Goal: Information Seeking & Learning: Check status

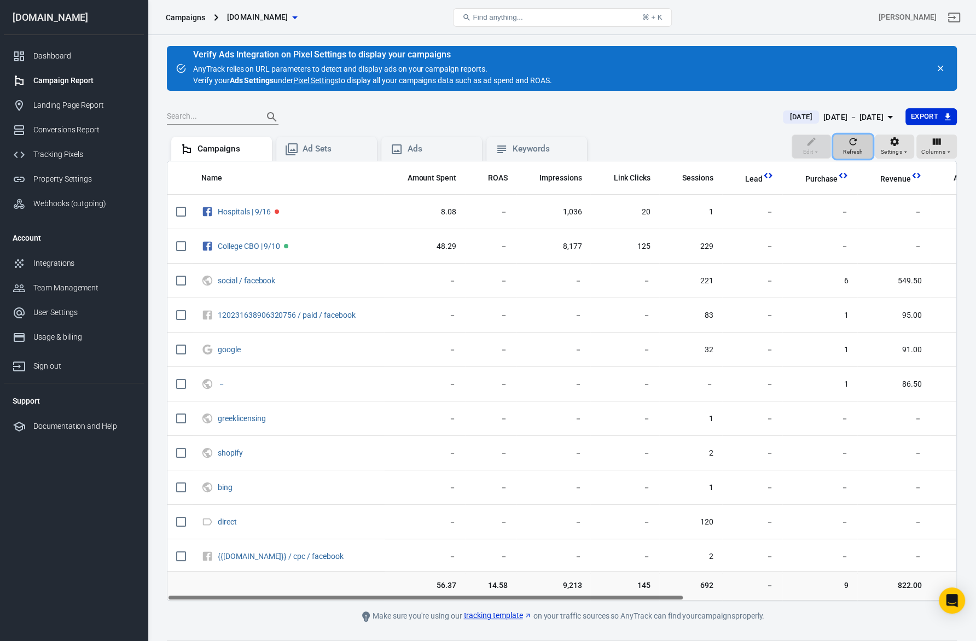
click at [847, 144] on div "Refresh" at bounding box center [853, 146] width 20 height 21
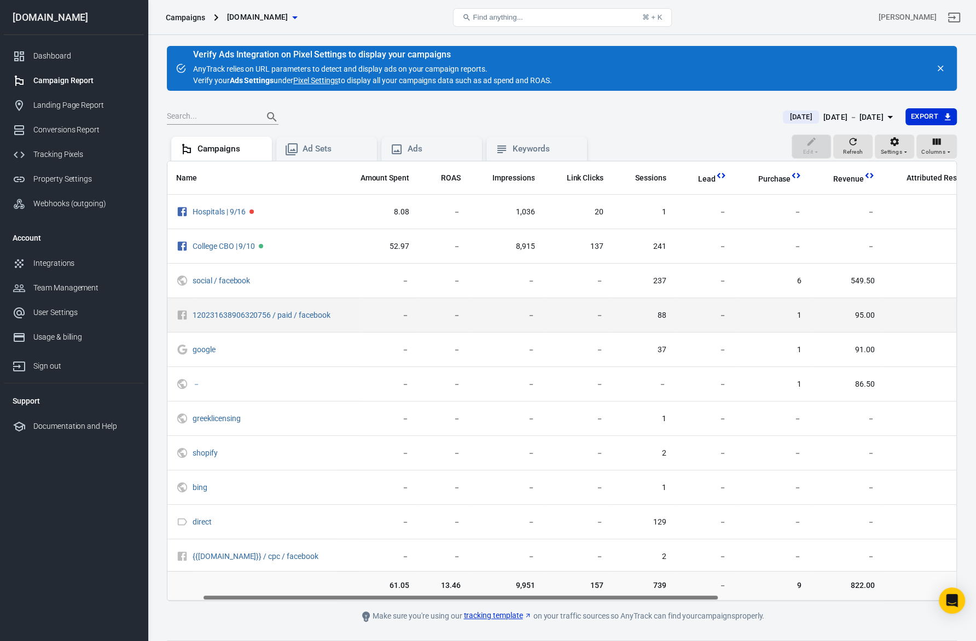
scroll to position [0, 31]
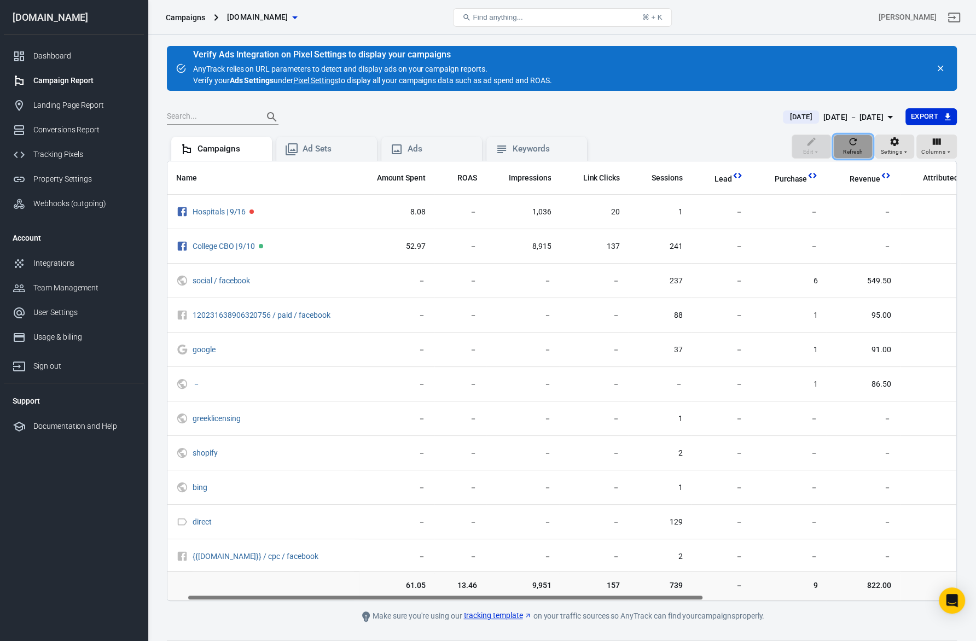
click at [850, 150] on span "Refresh" at bounding box center [853, 152] width 20 height 10
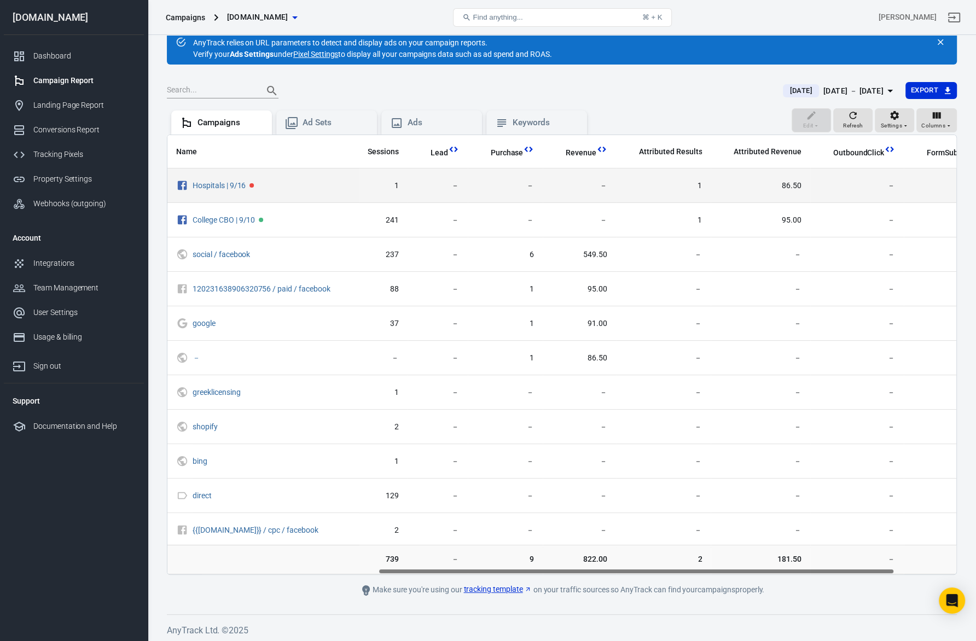
scroll to position [0, 326]
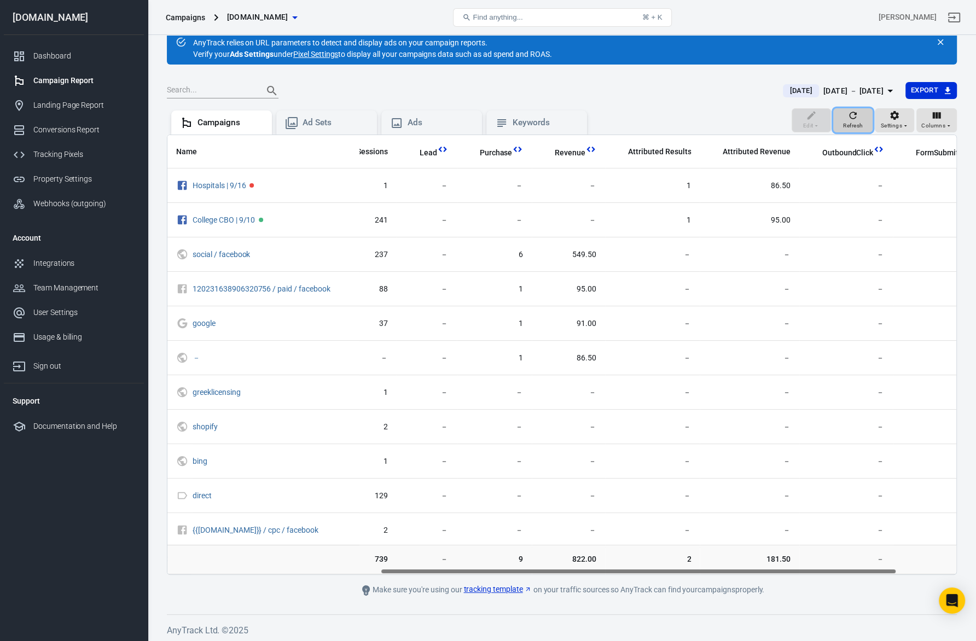
click at [853, 112] on icon "button" at bounding box center [853, 115] width 7 height 7
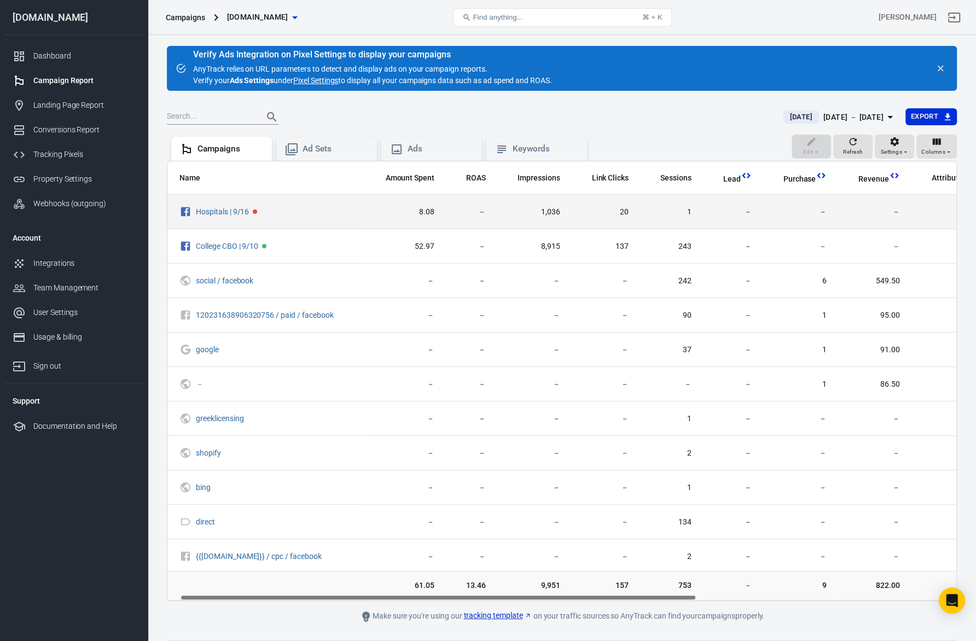
scroll to position [0, 416]
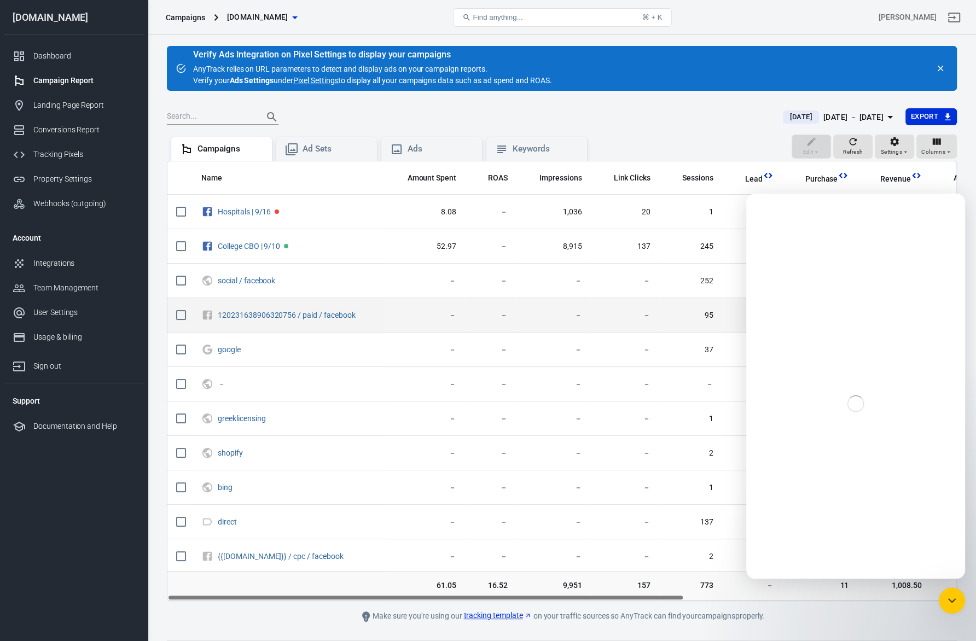
click at [712, 301] on td "95" at bounding box center [690, 315] width 63 height 34
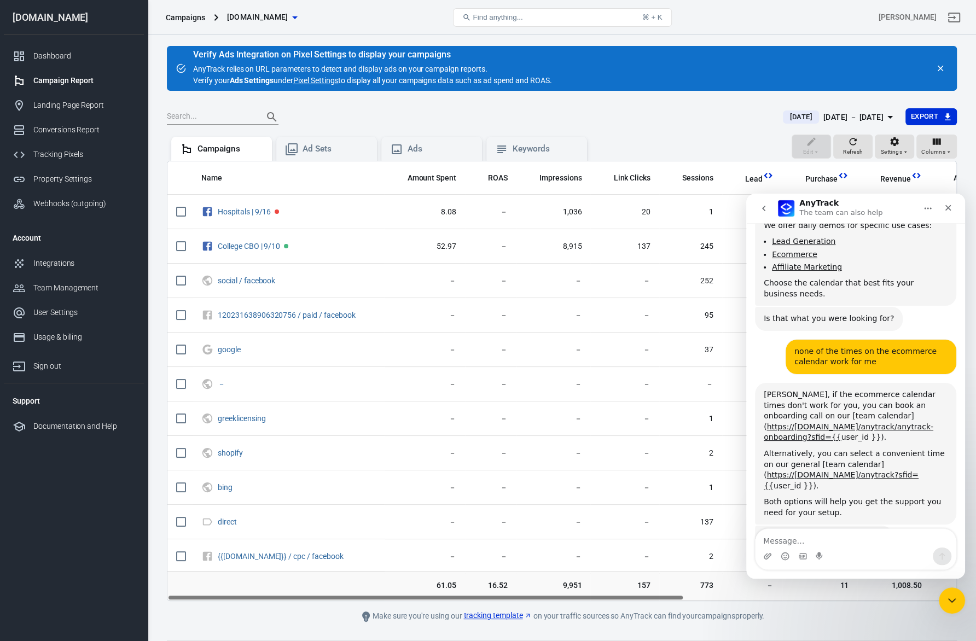
scroll to position [0, 241]
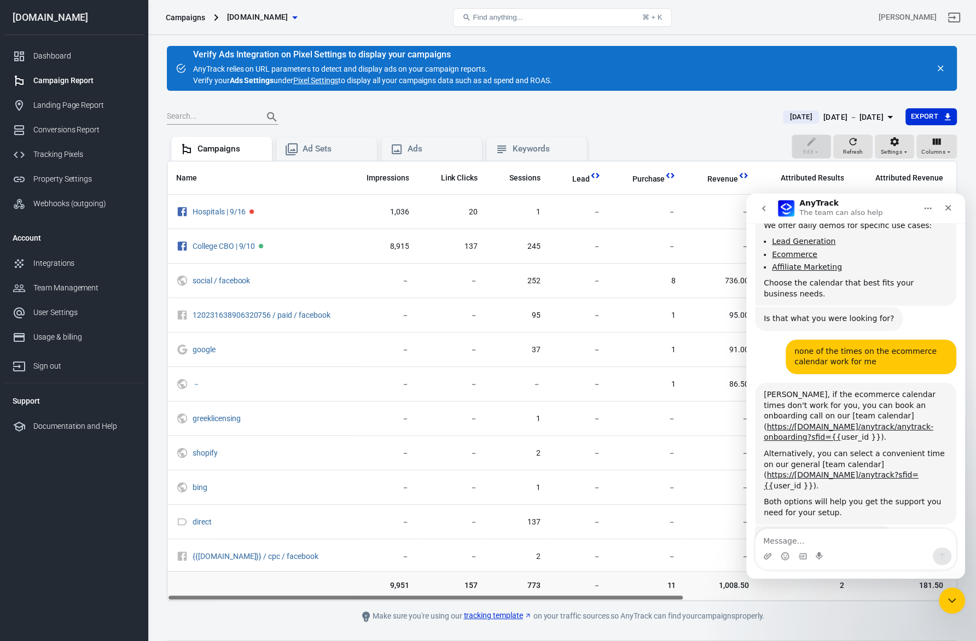
click at [937, 594] on tr "61.05 16.52 9,951 157 773 － 11 1,008.50 2 181.50 － － 81" at bounding box center [603, 589] width 1216 height 30
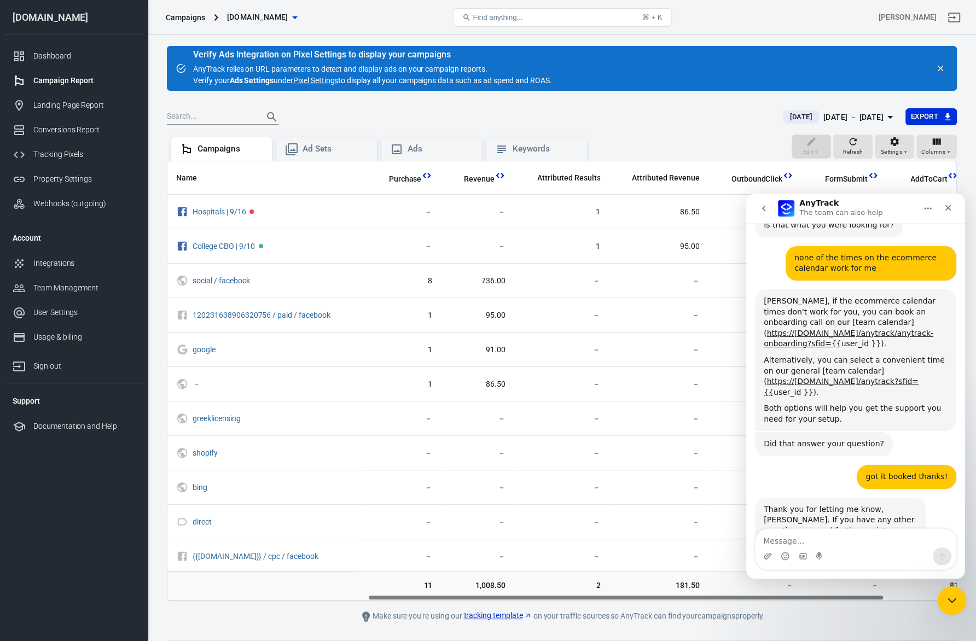
scroll to position [1705, 0]
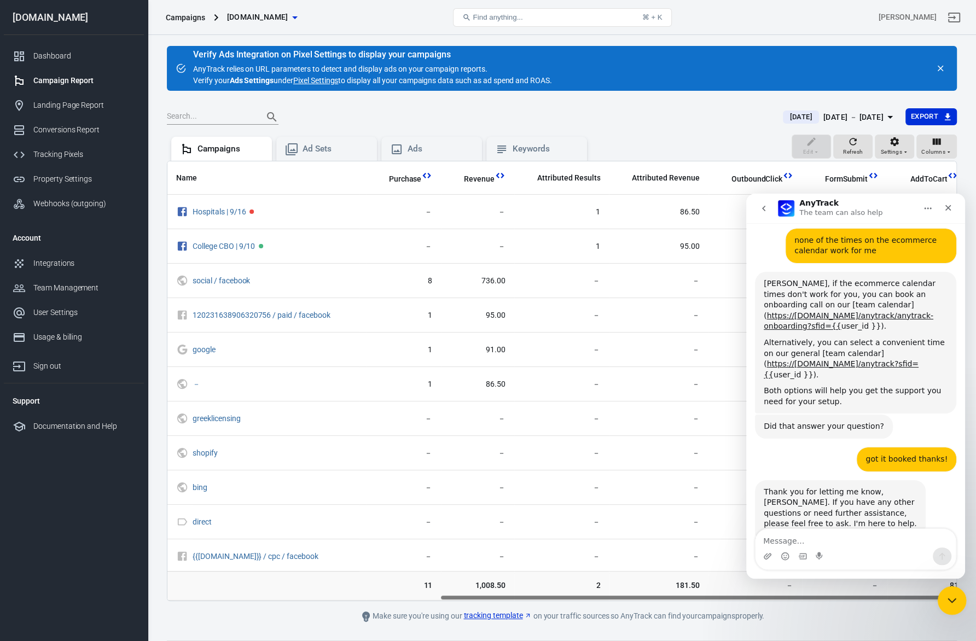
click at [943, 591] on div "Close Intercom Messenger" at bounding box center [950, 599] width 26 height 26
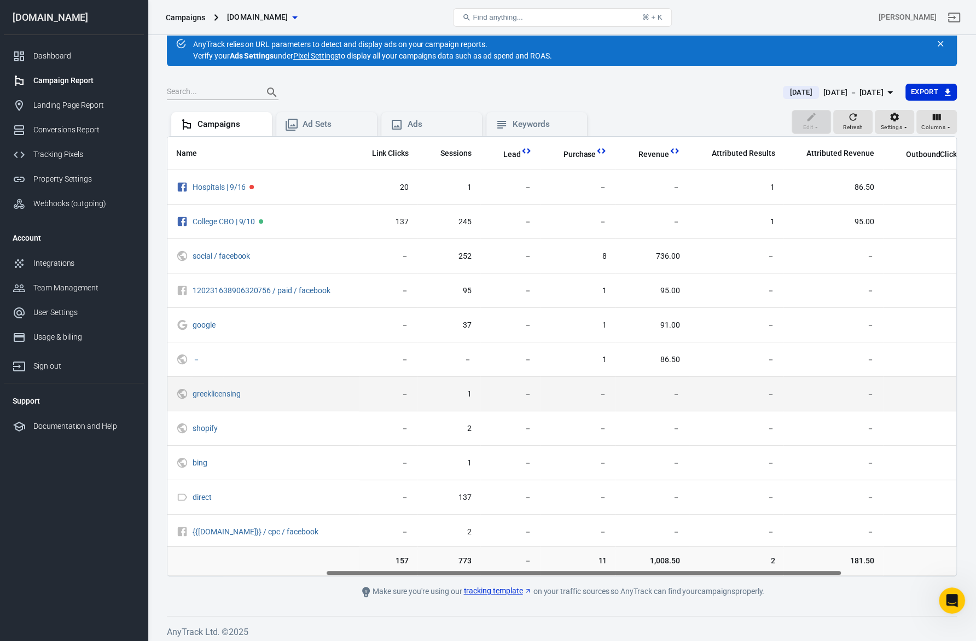
scroll to position [0, 250]
click at [619, 427] on span "－" at bounding box center [645, 429] width 56 height 11
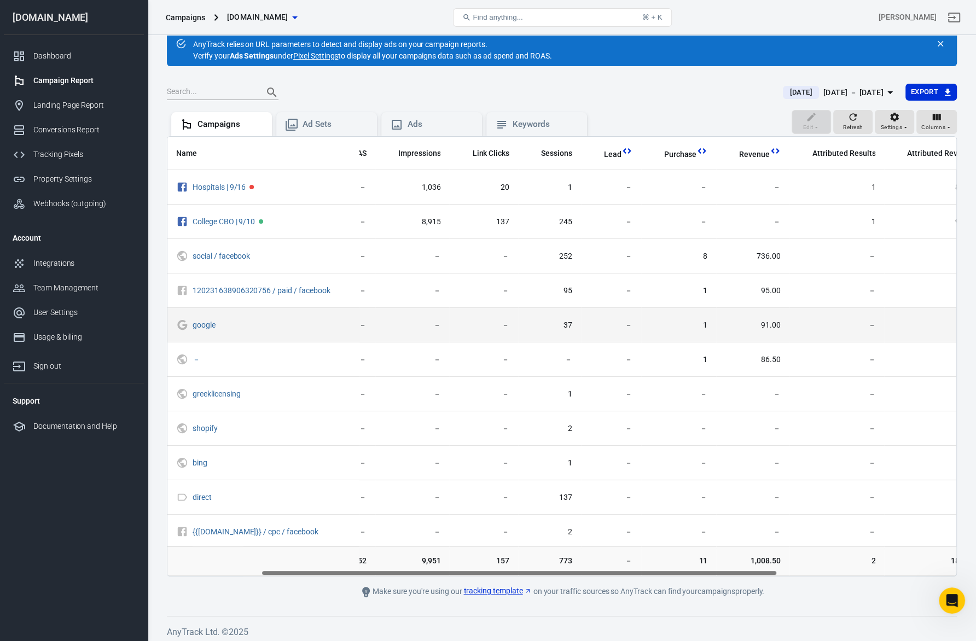
scroll to position [0, 143]
click at [624, 326] on span "－" at bounding box center [609, 325] width 43 height 11
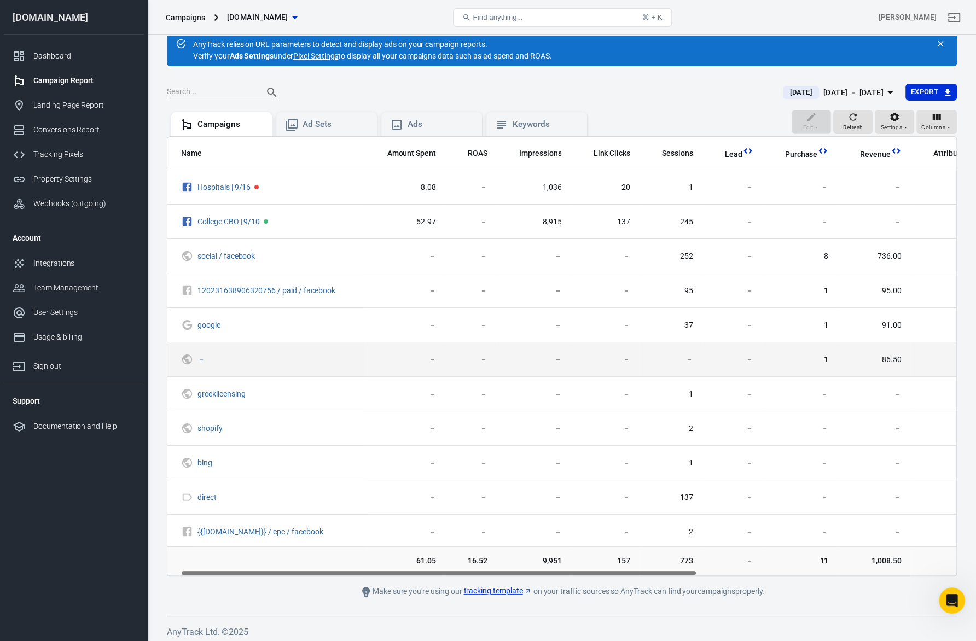
scroll to position [0, 25]
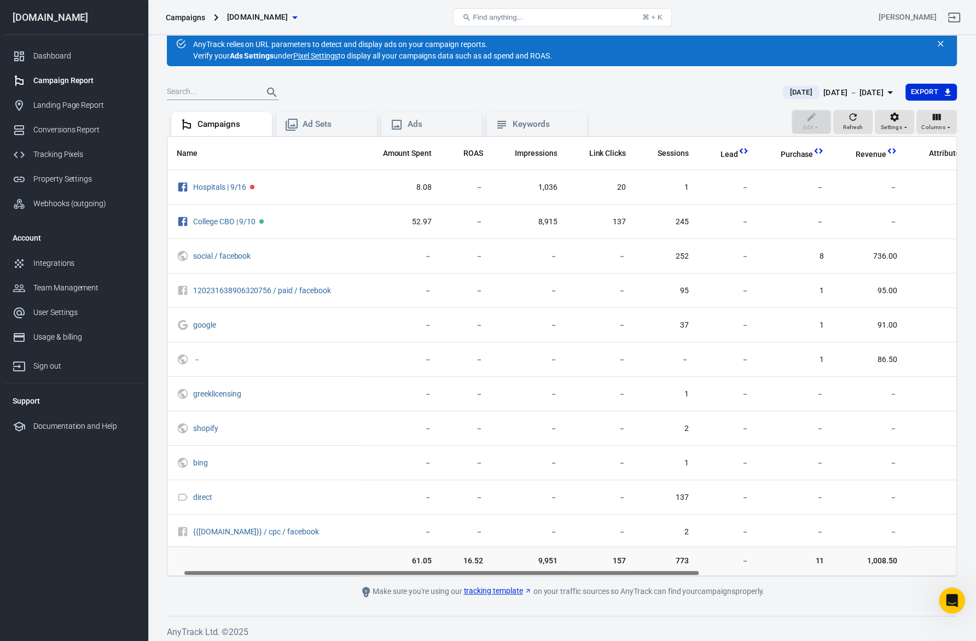
click at [475, 559] on span "16.52" at bounding box center [466, 561] width 34 height 11
click at [523, 559] on span "9,951" at bounding box center [529, 561] width 57 height 11
click at [527, 559] on span "9,951" at bounding box center [529, 561] width 57 height 11
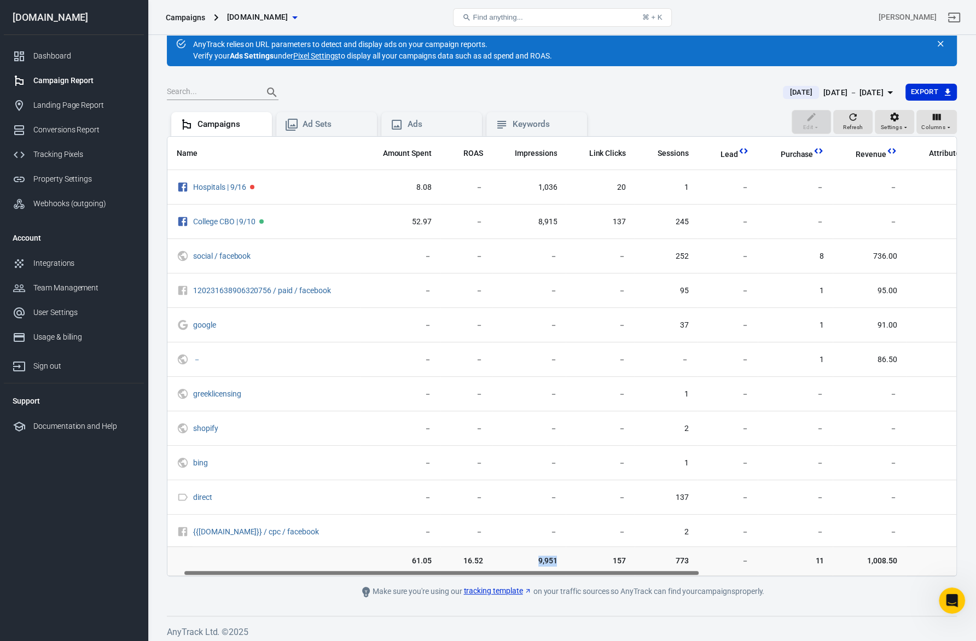
click at [527, 559] on span "9,951" at bounding box center [529, 561] width 57 height 11
click at [629, 556] on td "157" at bounding box center [600, 562] width 69 height 30
click at [692, 556] on td "773" at bounding box center [666, 562] width 63 height 30
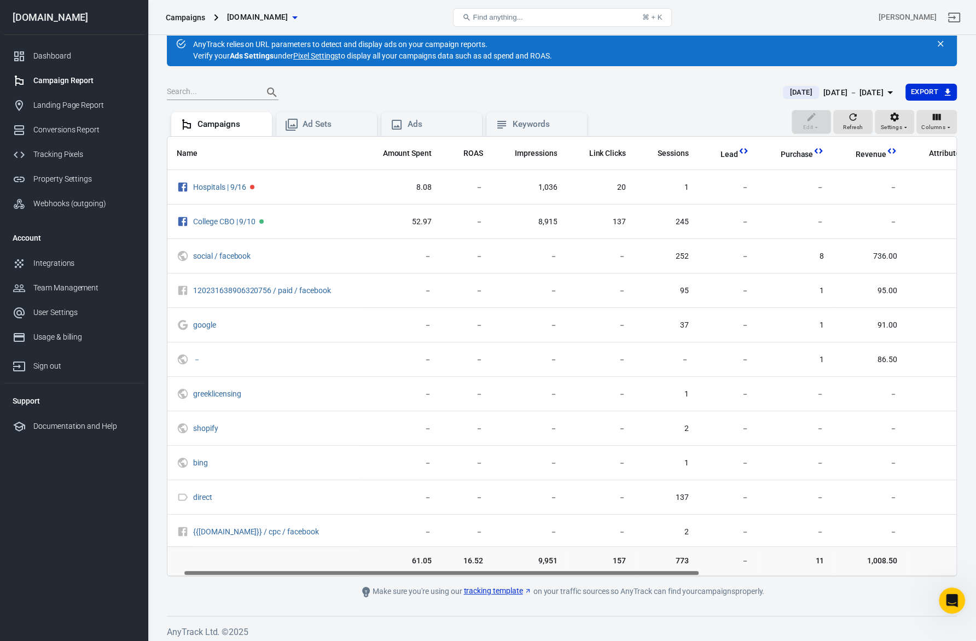
click at [712, 550] on td "－" at bounding box center [728, 562] width 60 height 30
click at [741, 550] on td "－" at bounding box center [728, 562] width 60 height 30
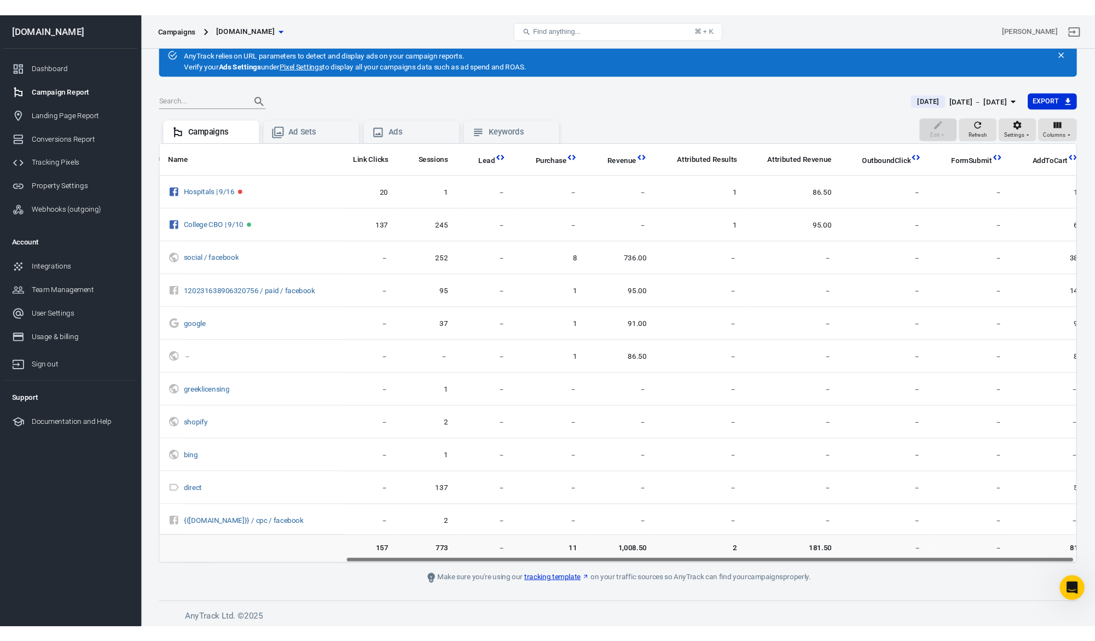
scroll to position [0, 243]
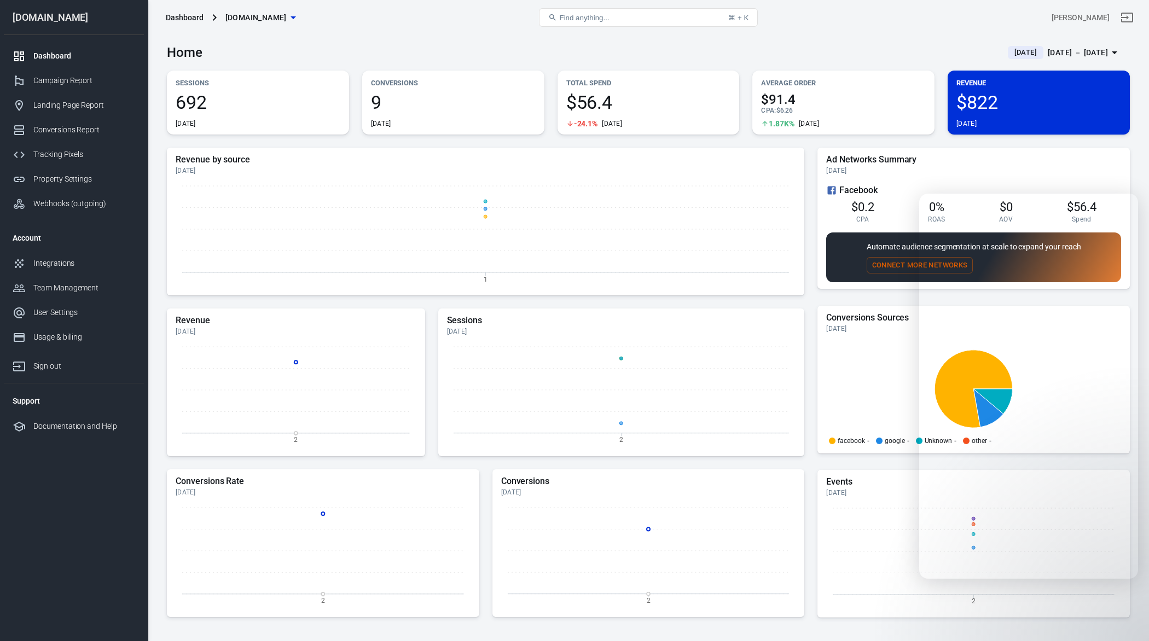
click at [761, 83] on div "Average Order $91.4 CPA : $6.26 1.87K% Today" at bounding box center [843, 103] width 182 height 64
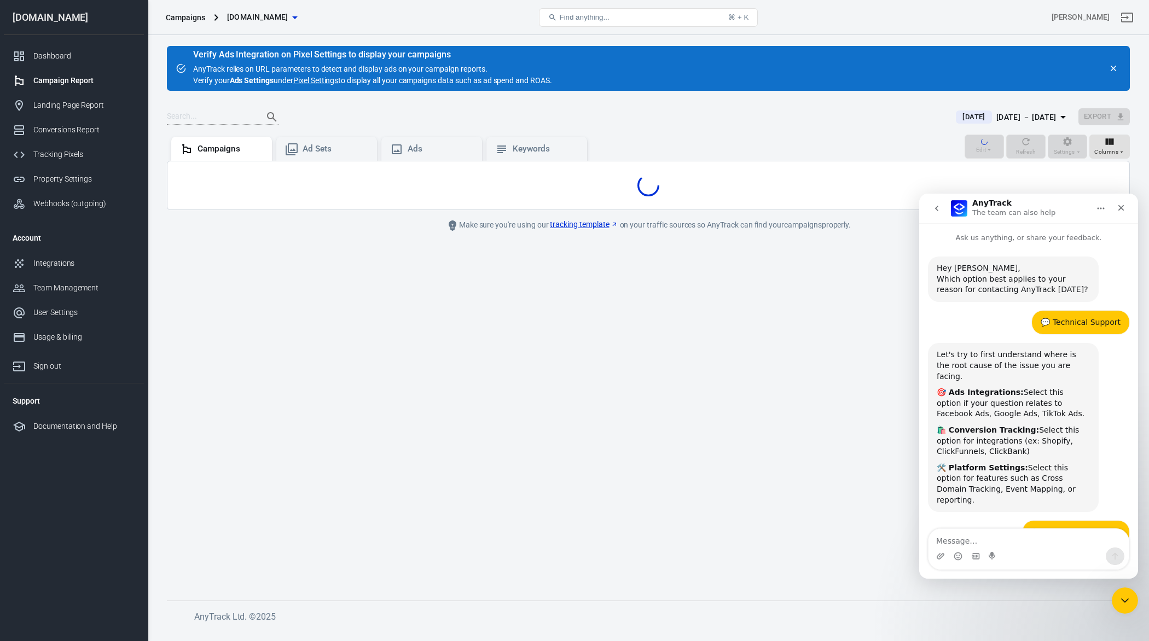
scroll to position [1709, 0]
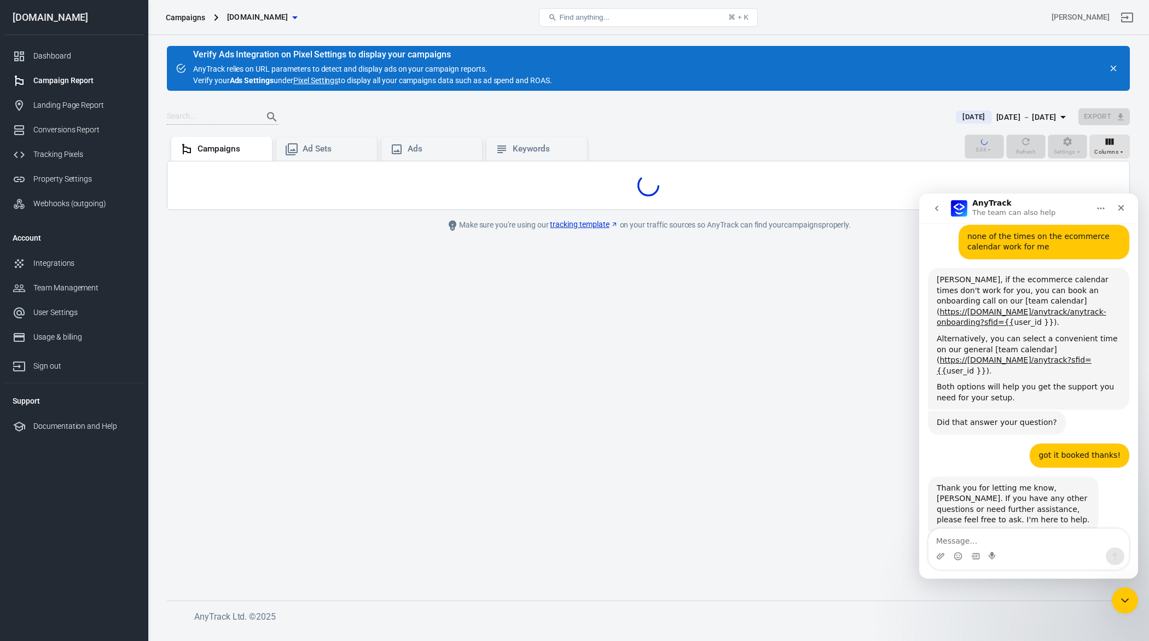
click at [103, 79] on div "Campaign Report" at bounding box center [84, 80] width 102 height 11
click at [106, 54] on div "Dashboard" at bounding box center [84, 55] width 102 height 11
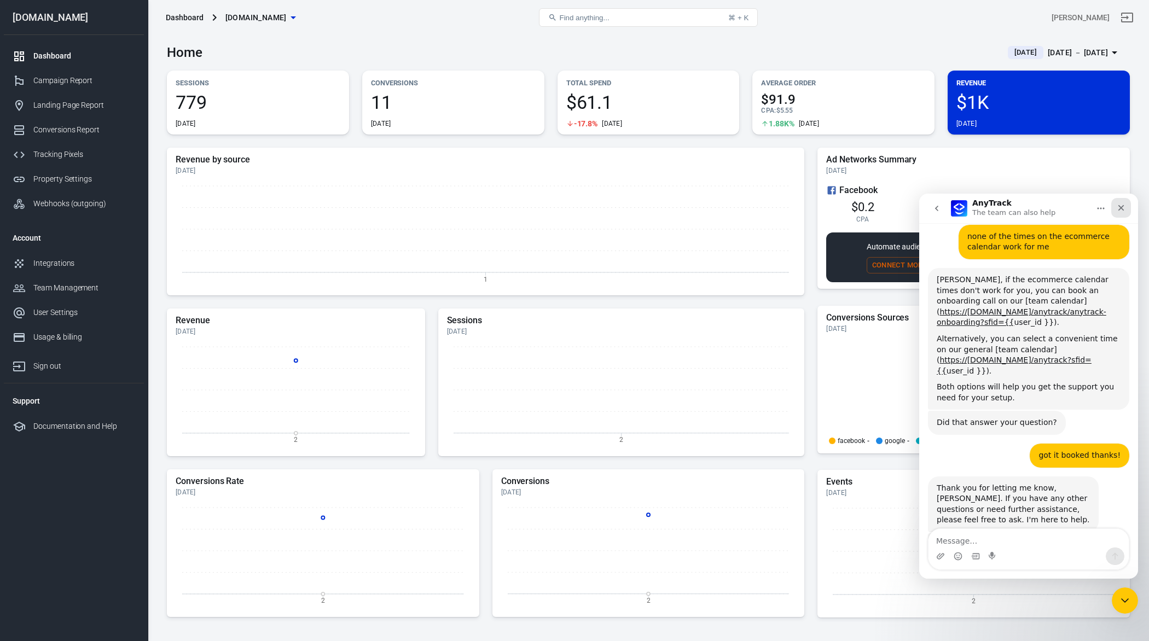
click at [1120, 204] on icon "Close" at bounding box center [1121, 208] width 9 height 9
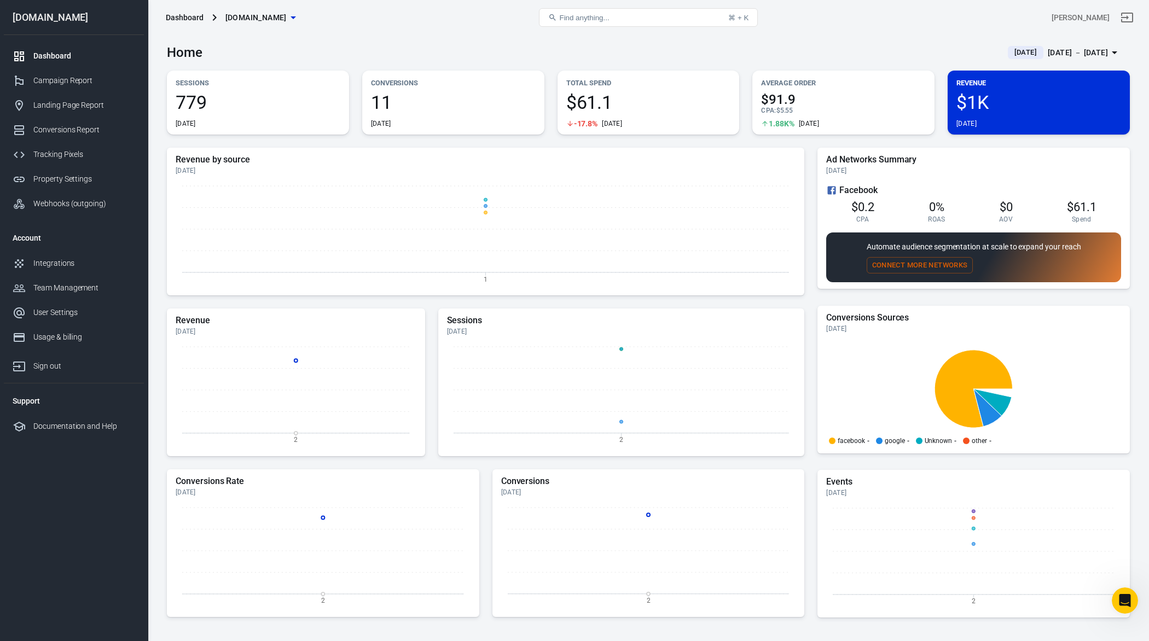
scroll to position [1709, 0]
click at [1131, 179] on div "Home Today Oct 2 － Oct 2, 2025 Sessions 779 Today Conversions 11 Today Total Sp…" at bounding box center [648, 391] width 1001 height 712
click at [1133, 187] on div "Home Today Oct 2 － Oct 2, 2025 Sessions 779 Today Conversions 11 Today Total Sp…" at bounding box center [648, 391] width 1001 height 712
